Goal: Information Seeking & Learning: Understand process/instructions

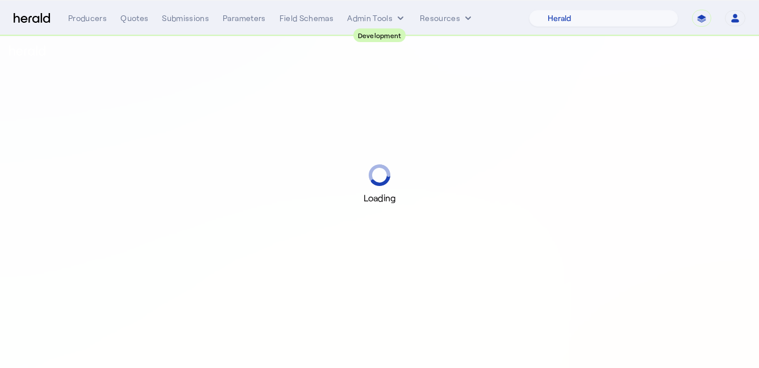
select select "pfm_2v8p_herald_api"
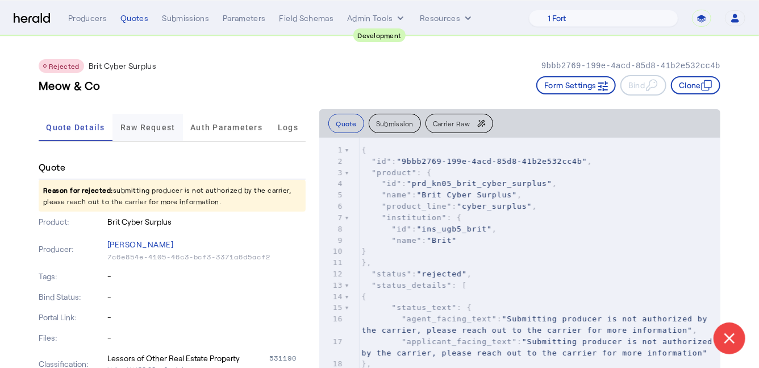
click at [133, 123] on span "Raw Request" at bounding box center [147, 127] width 55 height 8
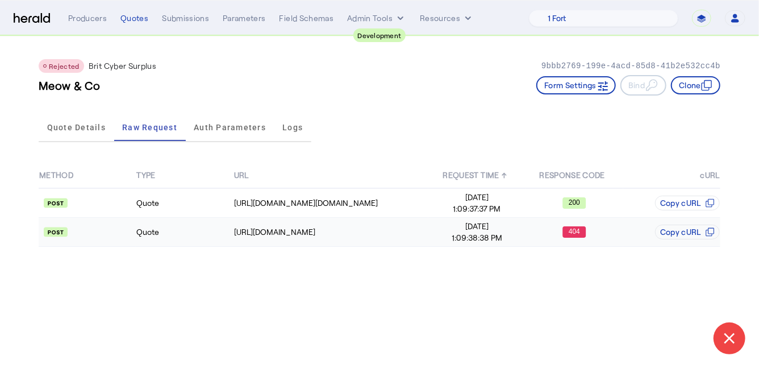
click at [189, 232] on td "Quote" at bounding box center [184, 232] width 97 height 29
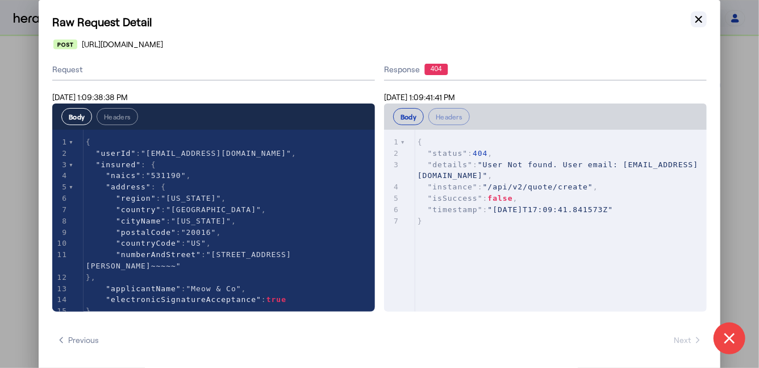
click at [705, 18] on button "Close modal" at bounding box center [699, 19] width 16 height 16
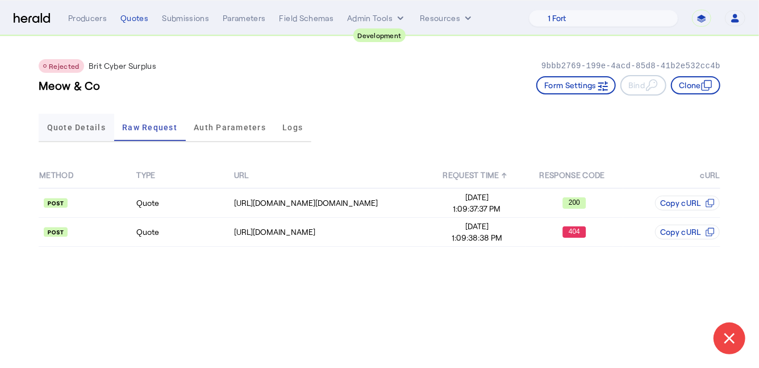
click at [91, 132] on span "Quote Details" at bounding box center [76, 127] width 59 height 27
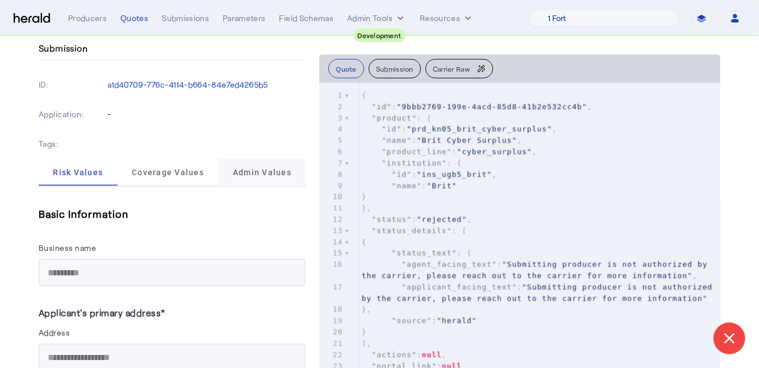
click at [250, 179] on span "Admin Values" at bounding box center [262, 171] width 59 height 27
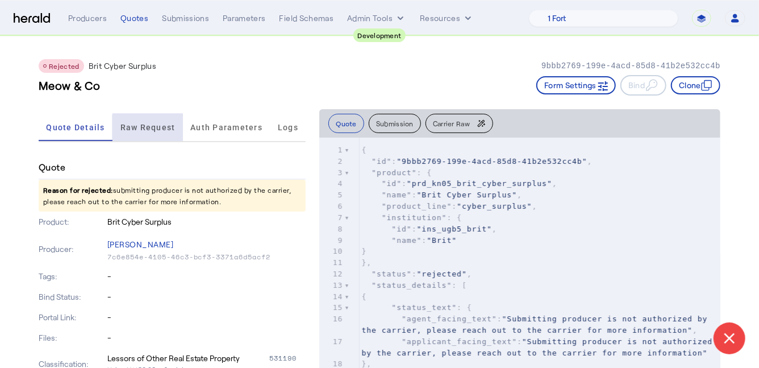
click at [150, 127] on span "Raw Request" at bounding box center [147, 127] width 55 height 8
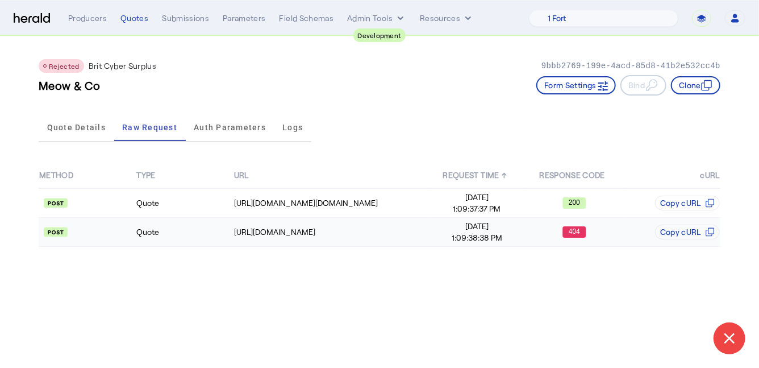
click at [199, 236] on td "Quote" at bounding box center [184, 232] width 97 height 29
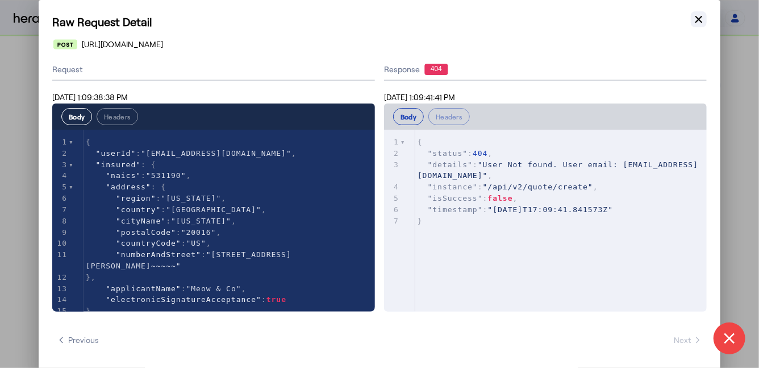
click at [699, 22] on icon "button" at bounding box center [698, 19] width 11 height 11
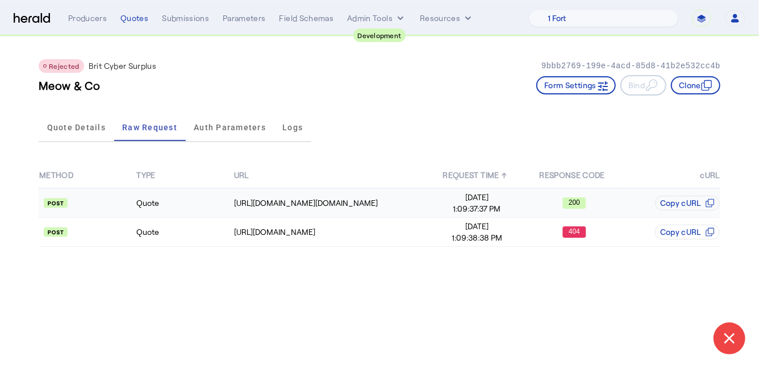
click at [186, 208] on td "Quote" at bounding box center [184, 203] width 97 height 30
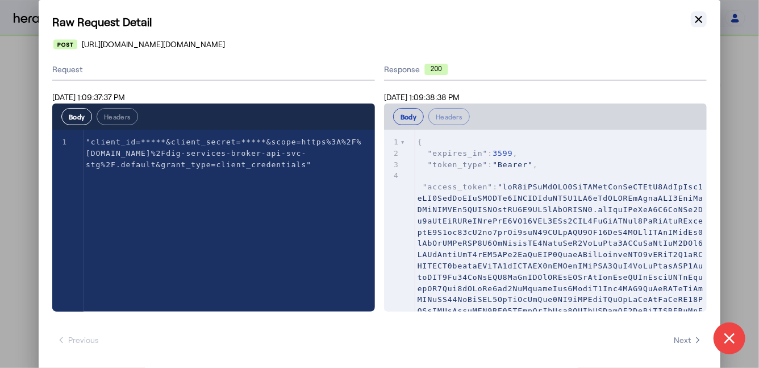
click at [694, 16] on icon "button" at bounding box center [698, 19] width 11 height 11
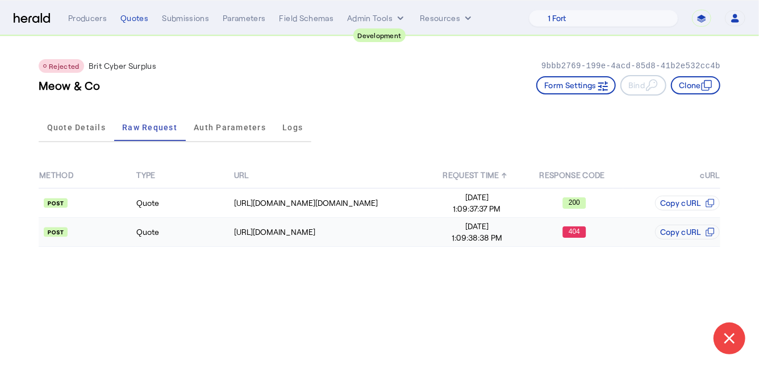
click at [207, 224] on td "Quote" at bounding box center [184, 232] width 97 height 29
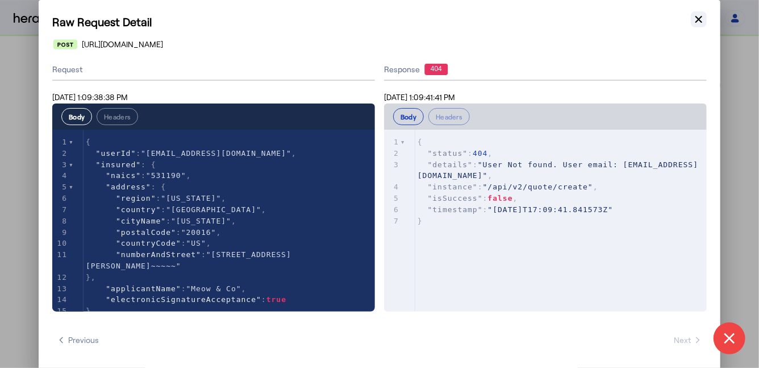
click at [701, 18] on icon "button" at bounding box center [698, 19] width 11 height 11
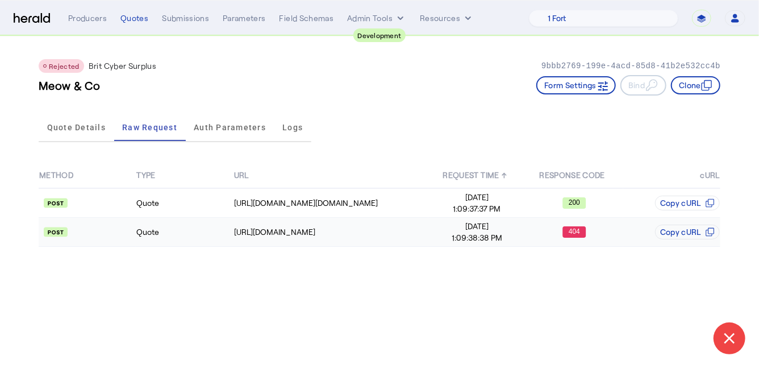
click at [199, 230] on td "Quote" at bounding box center [184, 232] width 97 height 29
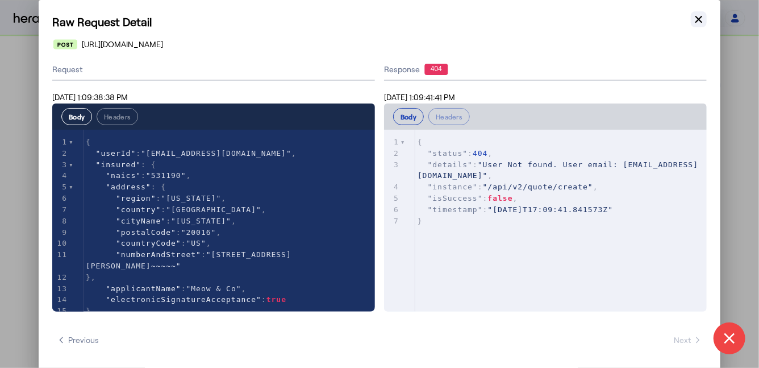
click at [701, 22] on icon "button" at bounding box center [698, 19] width 7 height 7
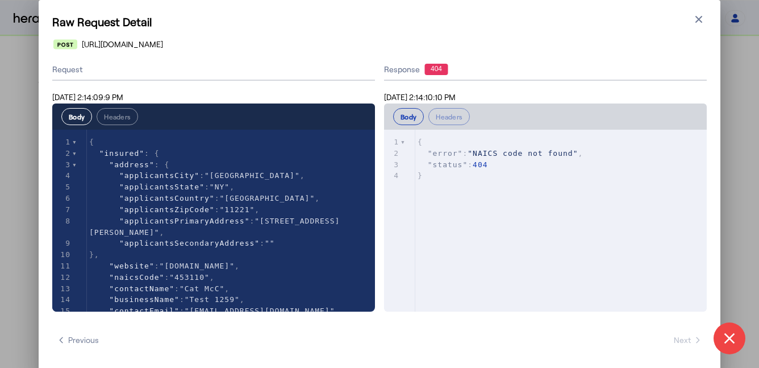
select select "pfm_2v8p_herald_api"
